Goal: Task Accomplishment & Management: Manage account settings

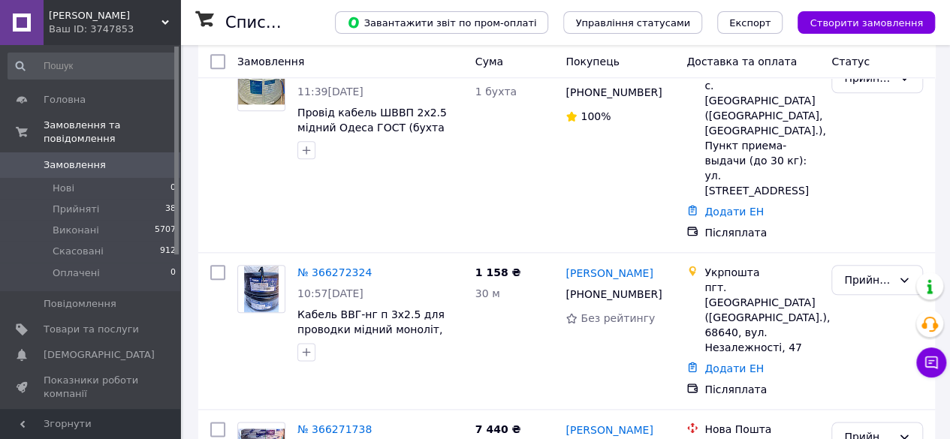
scroll to position [738, 0]
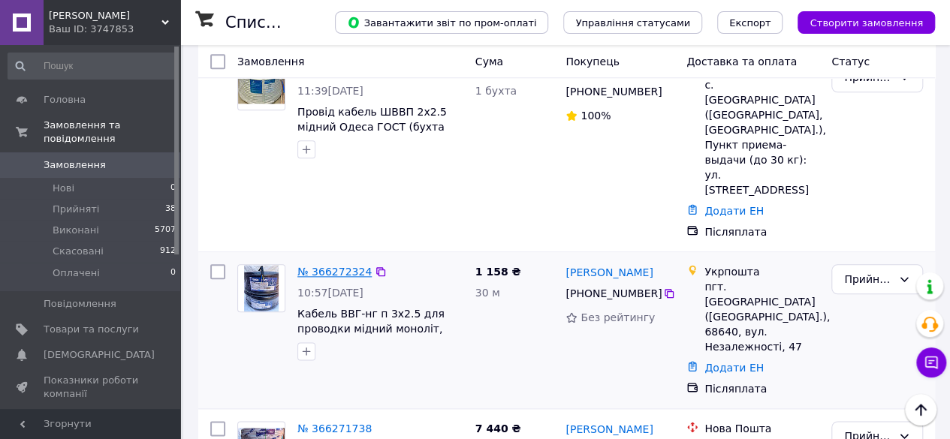
click at [349, 266] on link "№ 366272324" at bounding box center [334, 272] width 74 height 12
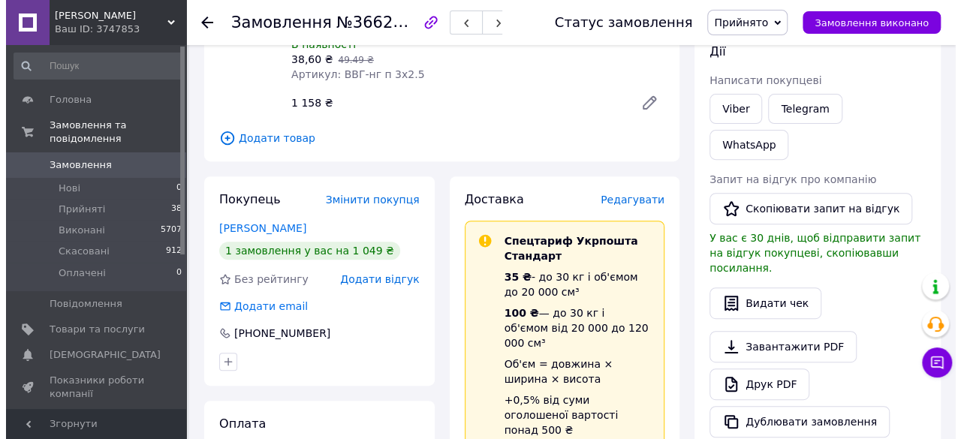
scroll to position [216, 0]
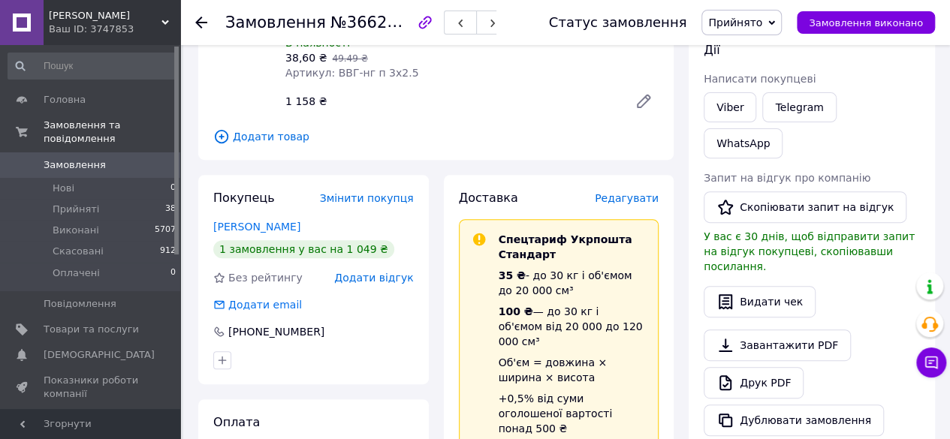
click at [635, 192] on span "Редагувати" at bounding box center [627, 198] width 64 height 12
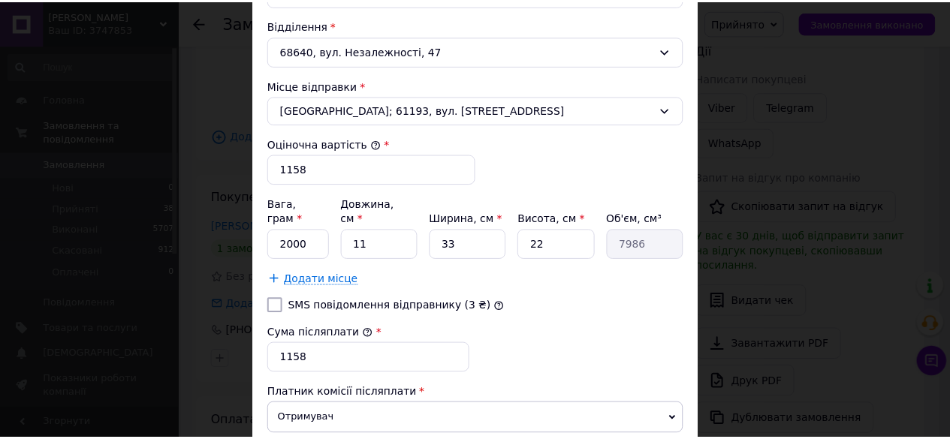
scroll to position [614, 0]
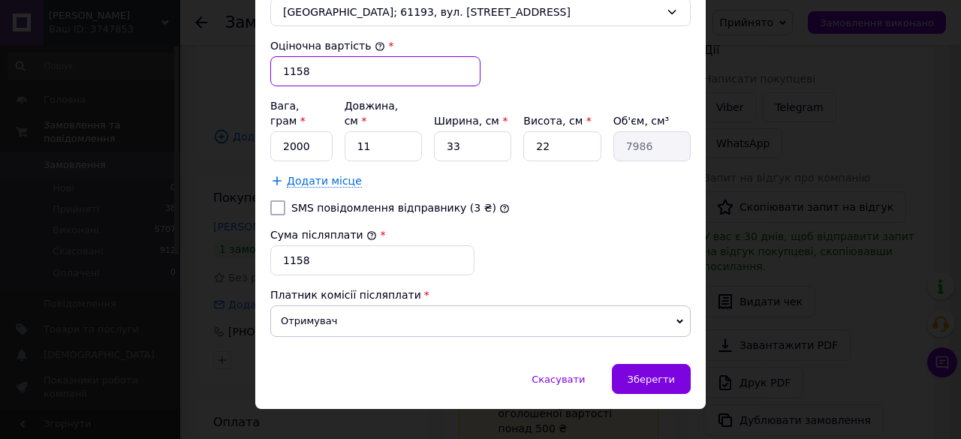
click at [343, 61] on input "1158" at bounding box center [375, 71] width 210 height 30
type input "1125"
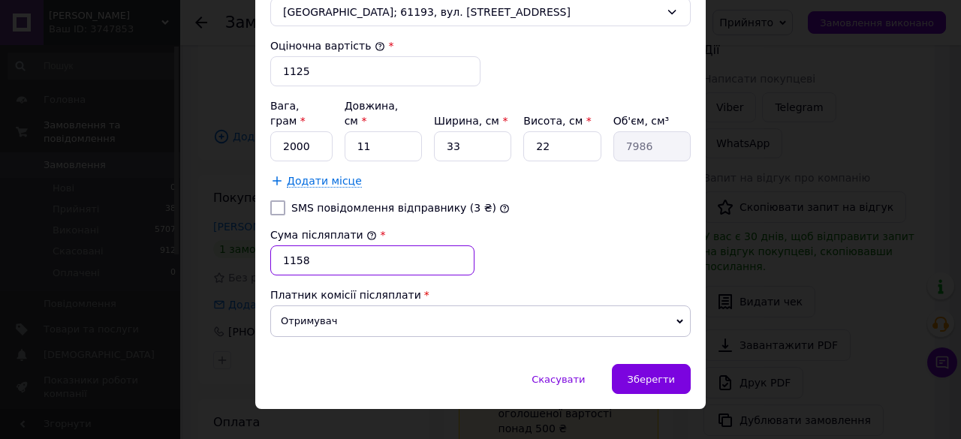
click at [318, 246] on input "1158" at bounding box center [372, 261] width 204 height 30
type input "1125"
click at [285, 131] on input "2000" at bounding box center [301, 146] width 62 height 30
type input "4000"
click at [378, 137] on input "11" at bounding box center [383, 146] width 77 height 30
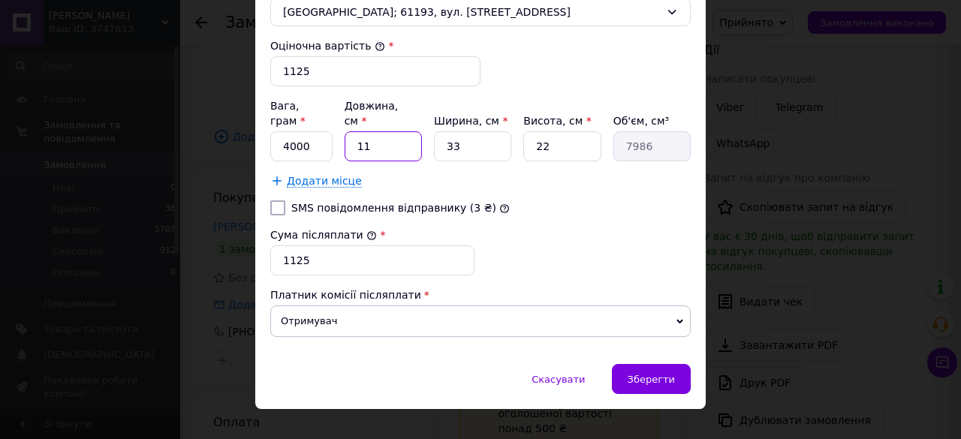
type input "1"
type input "726"
type input "2"
type input "1452"
type input "20"
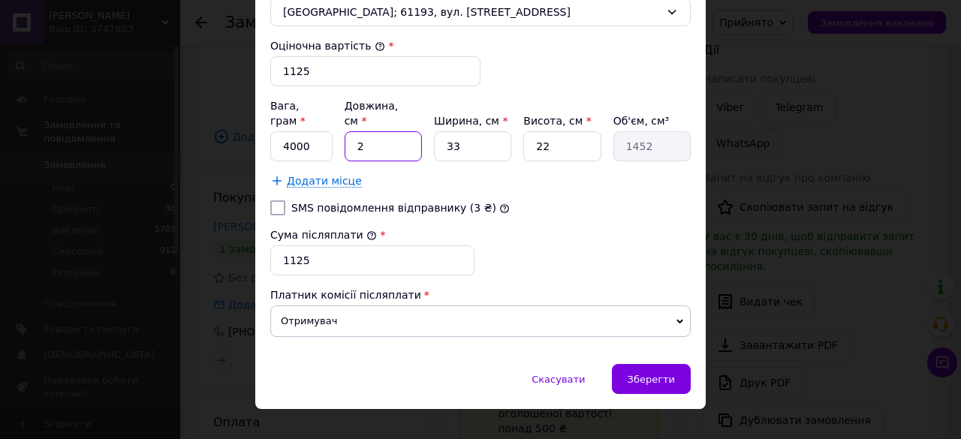
type input "14520"
type input "20"
click at [668, 374] on span "Зберегти" at bounding box center [651, 379] width 47 height 11
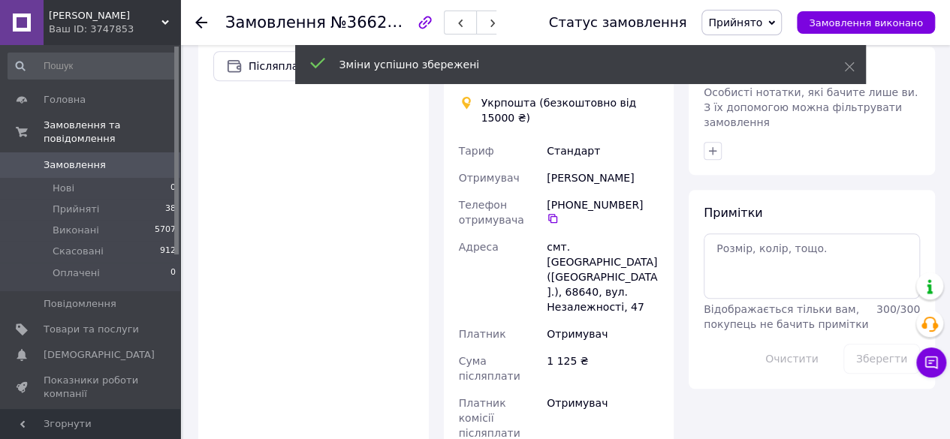
scroll to position [817, 0]
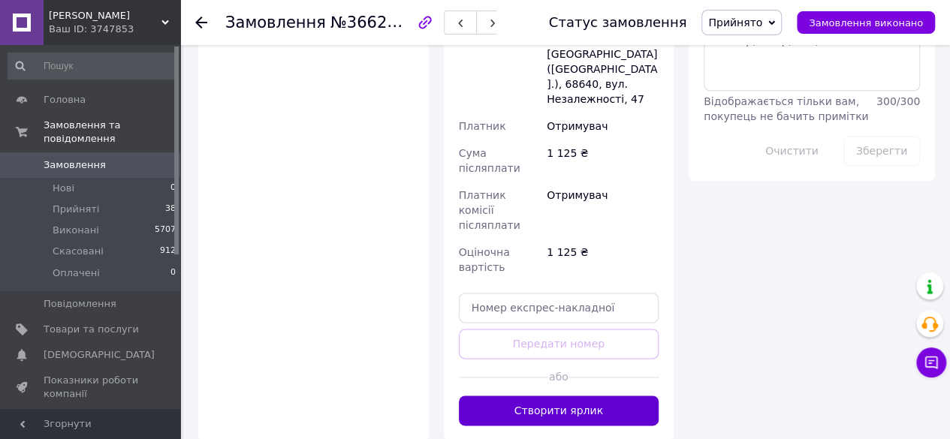
click at [579, 396] on button "Створити ярлик" at bounding box center [559, 411] width 201 height 30
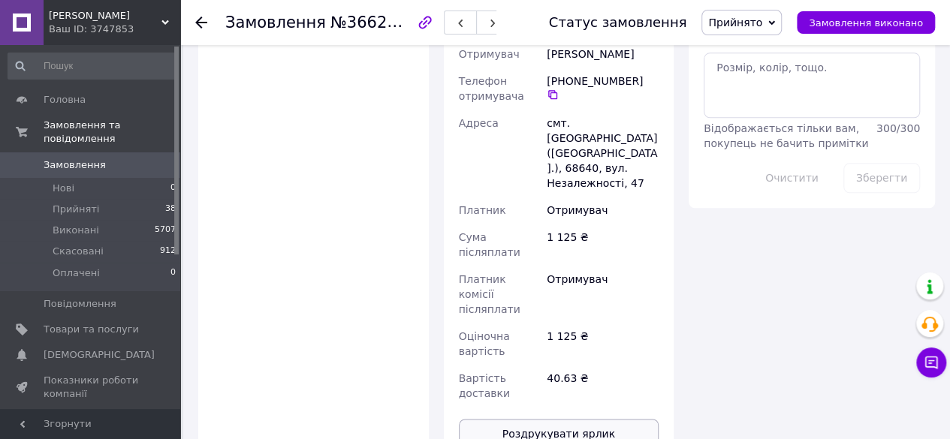
click at [575, 419] on button "Роздрукувати ярлик" at bounding box center [559, 434] width 201 height 30
